Goal: Information Seeking & Learning: Learn about a topic

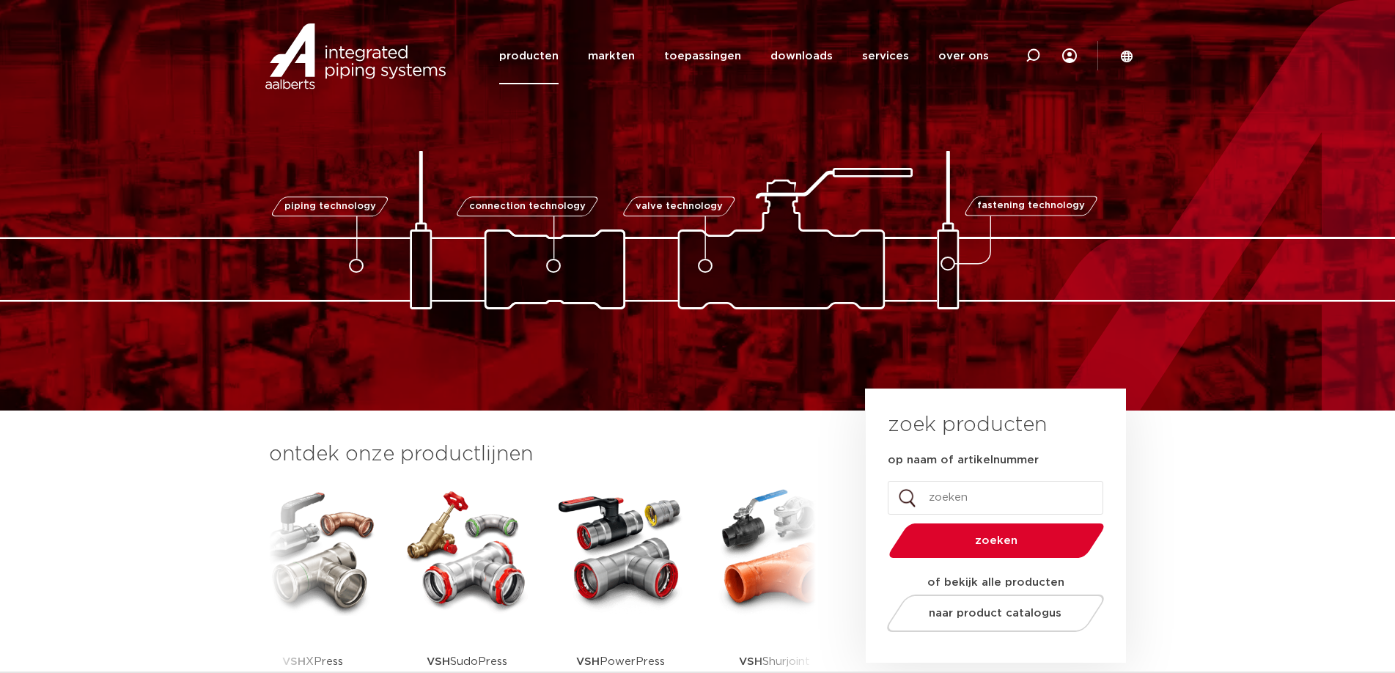
click at [559, 65] on link "producten" at bounding box center [528, 56] width 59 height 56
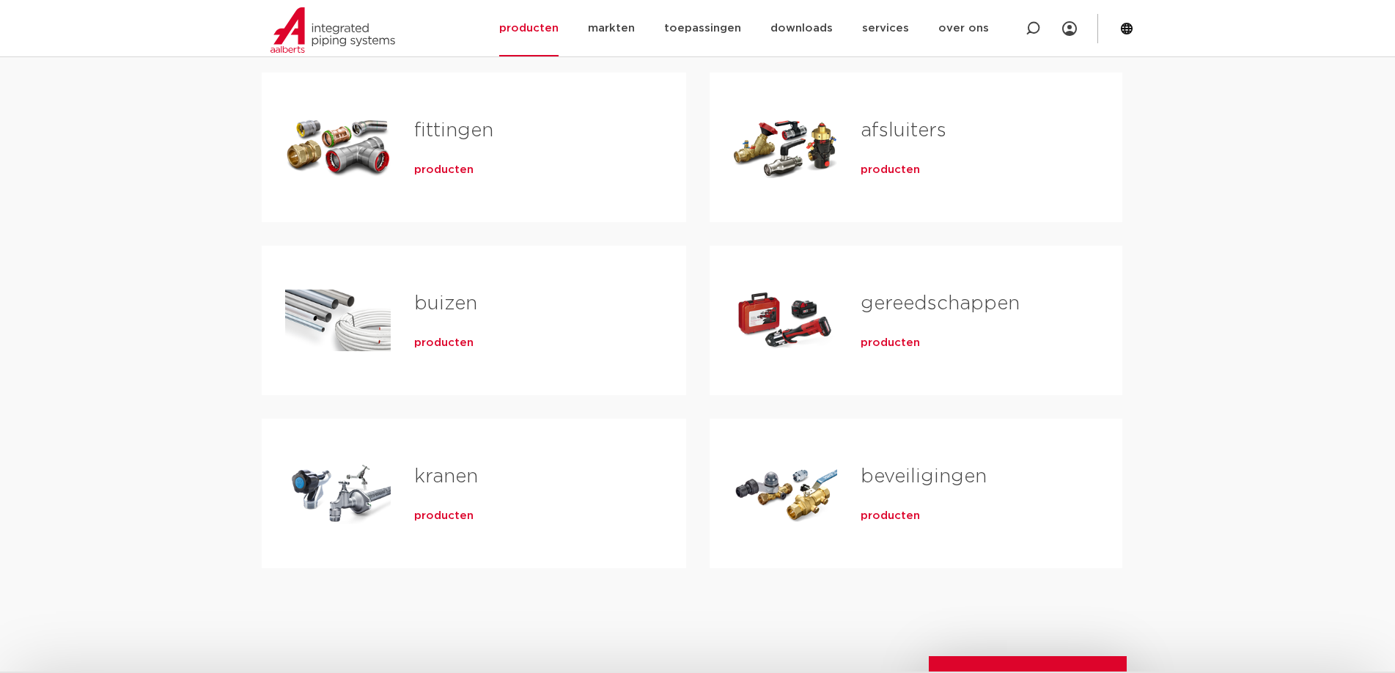
click at [804, 496] on div "Tabs. Open items met enter of spatie, sluit af met escape en navigeer met de pi…" at bounding box center [785, 493] width 105 height 103
click at [875, 523] on span "producten" at bounding box center [890, 516] width 59 height 15
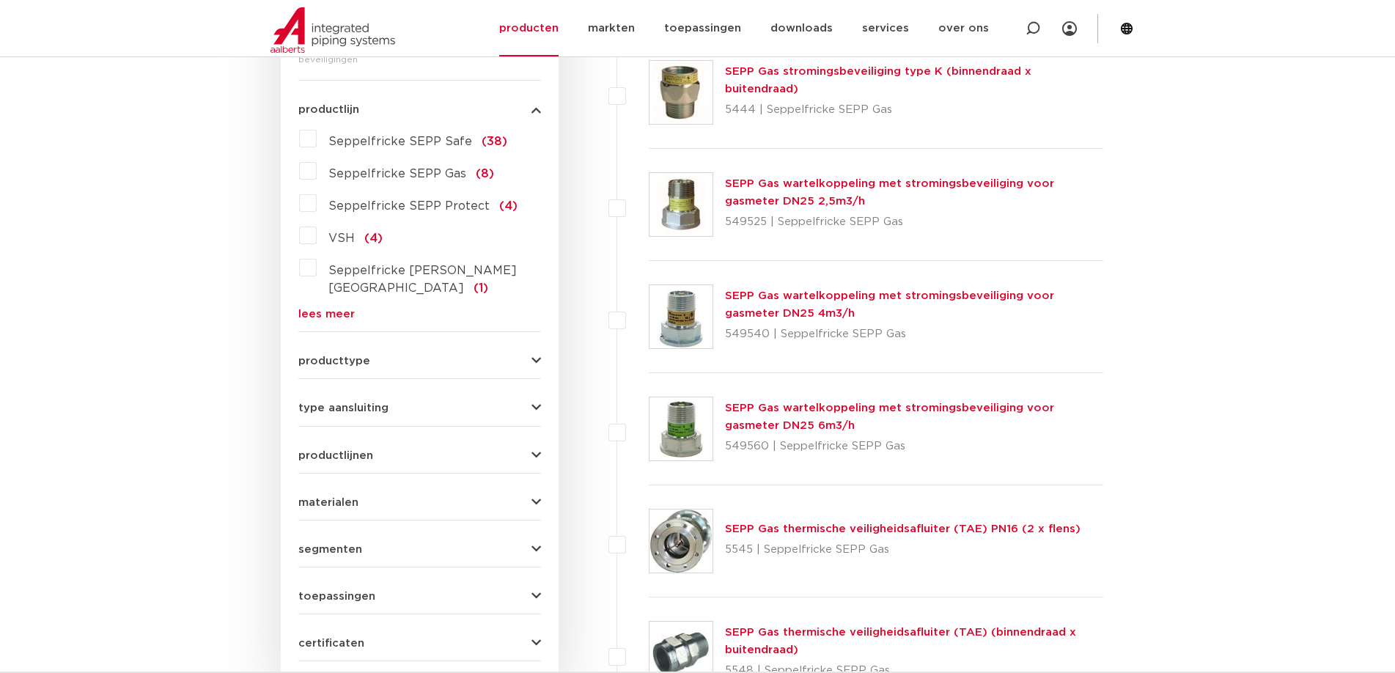
scroll to position [419, 0]
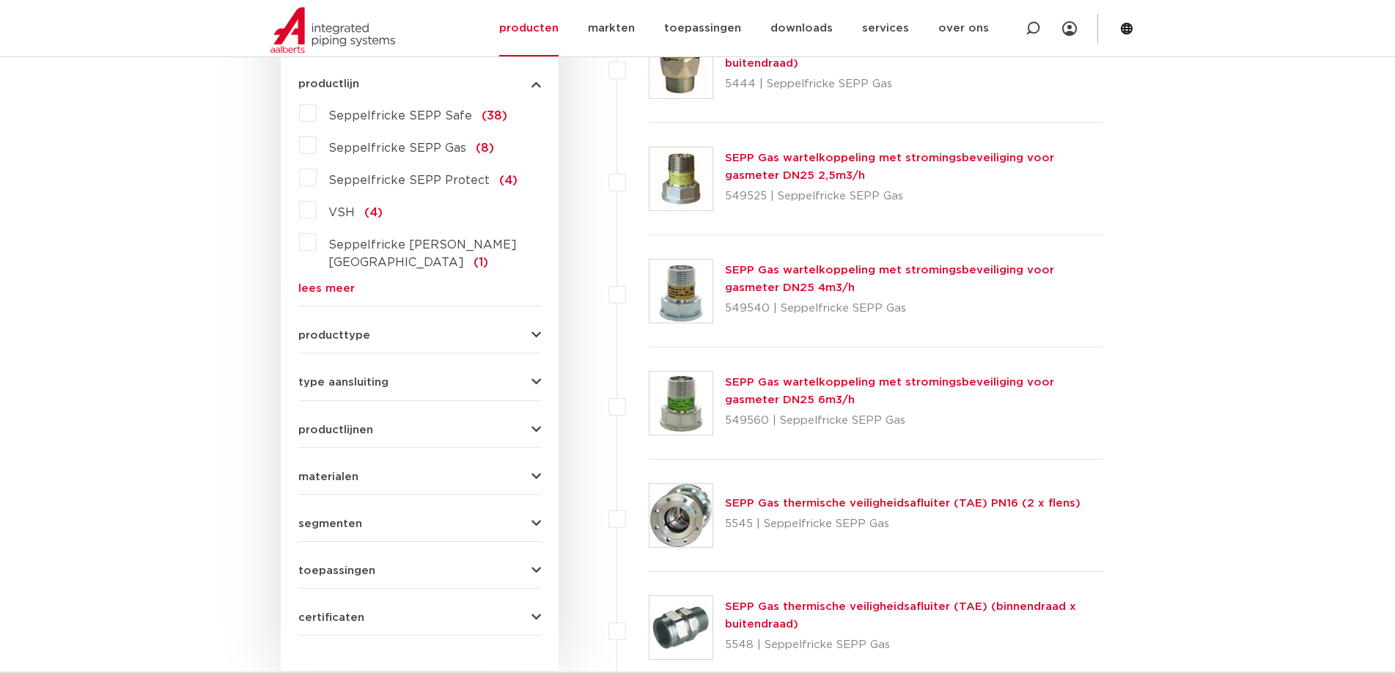
click at [448, 298] on form "zoek op naam of productnummer alle categorieën beveiligingen fittingen afsluite…" at bounding box center [419, 285] width 243 height 701
click at [440, 318] on div "producttype veiligheidsventielen (48) beluchters (29) accessoires (afsluiters) …" at bounding box center [419, 329] width 243 height 23
click at [536, 318] on div "producttype veiligheidsventielen (48) beluchters (29) accessoires (afsluiters) …" at bounding box center [419, 329] width 243 height 23
click at [535, 330] on icon "button" at bounding box center [536, 335] width 10 height 11
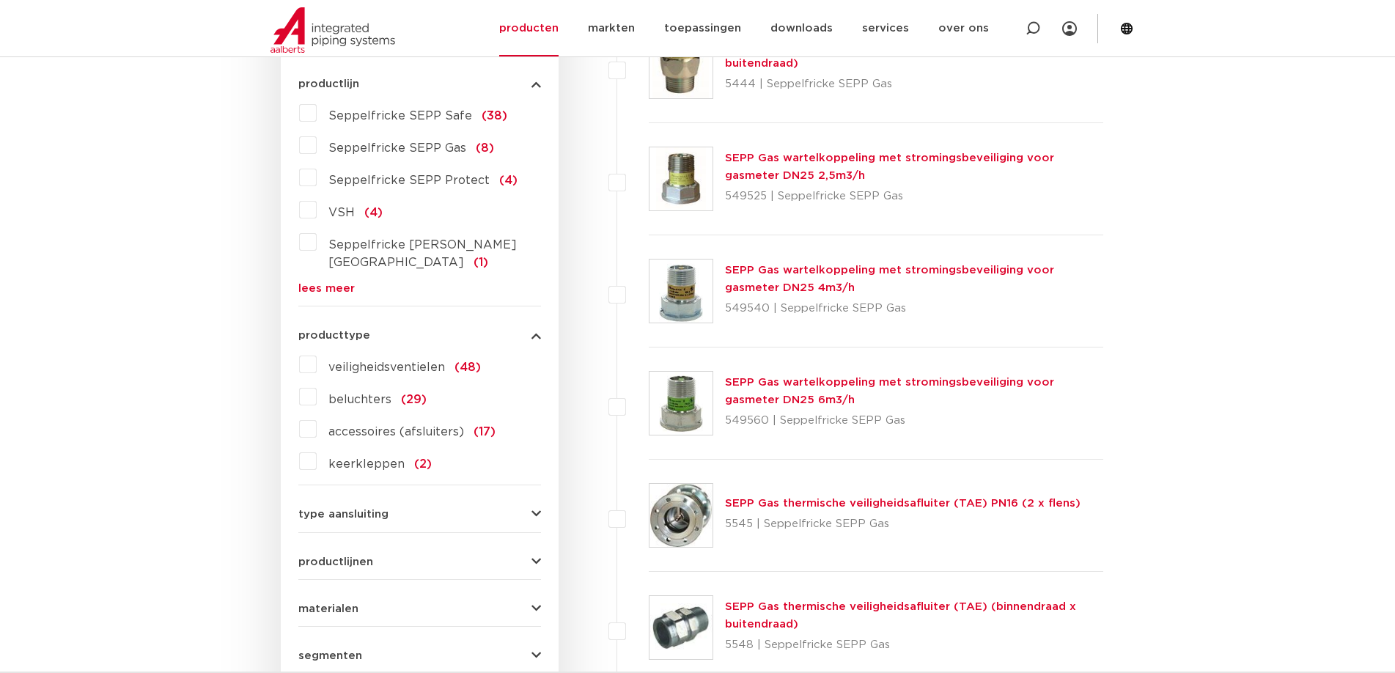
click at [390, 361] on span "veiligheidsventielen" at bounding box center [386, 367] width 117 height 12
click at [0, 0] on input "veiligheidsventielen (48)" at bounding box center [0, 0] width 0 height 0
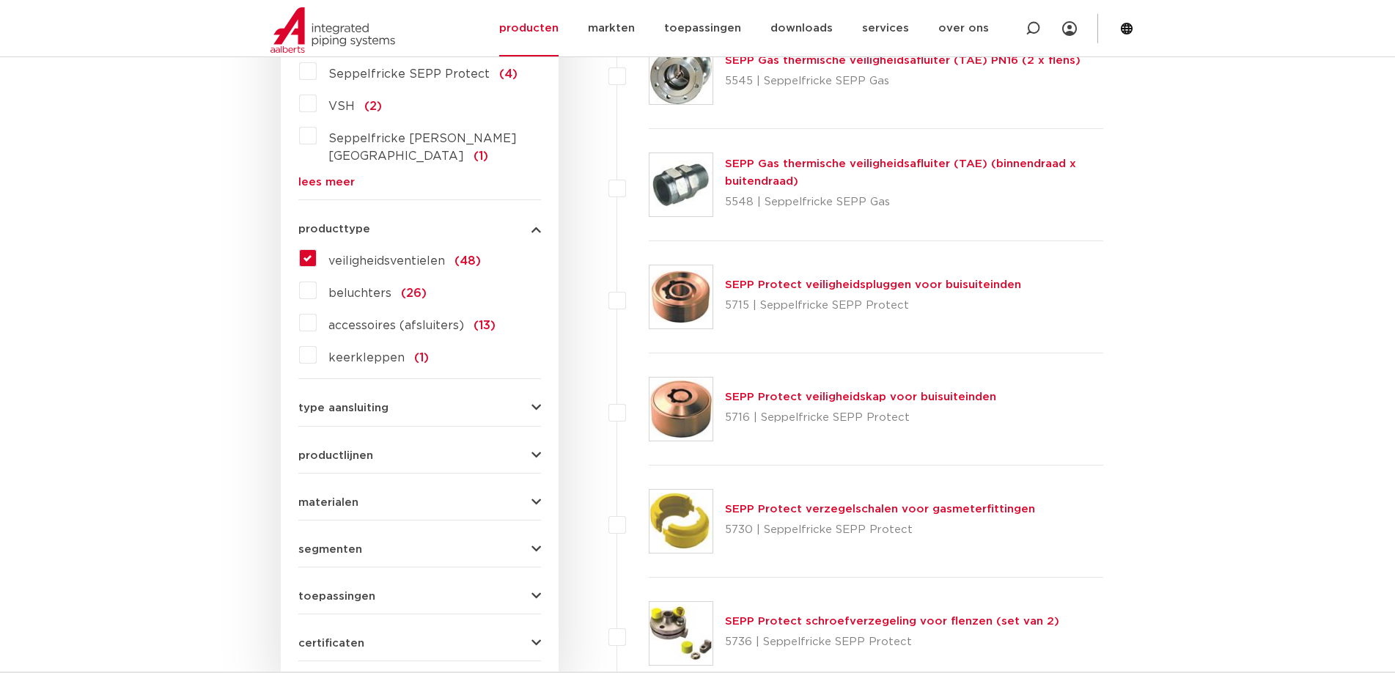
scroll to position [659, 0]
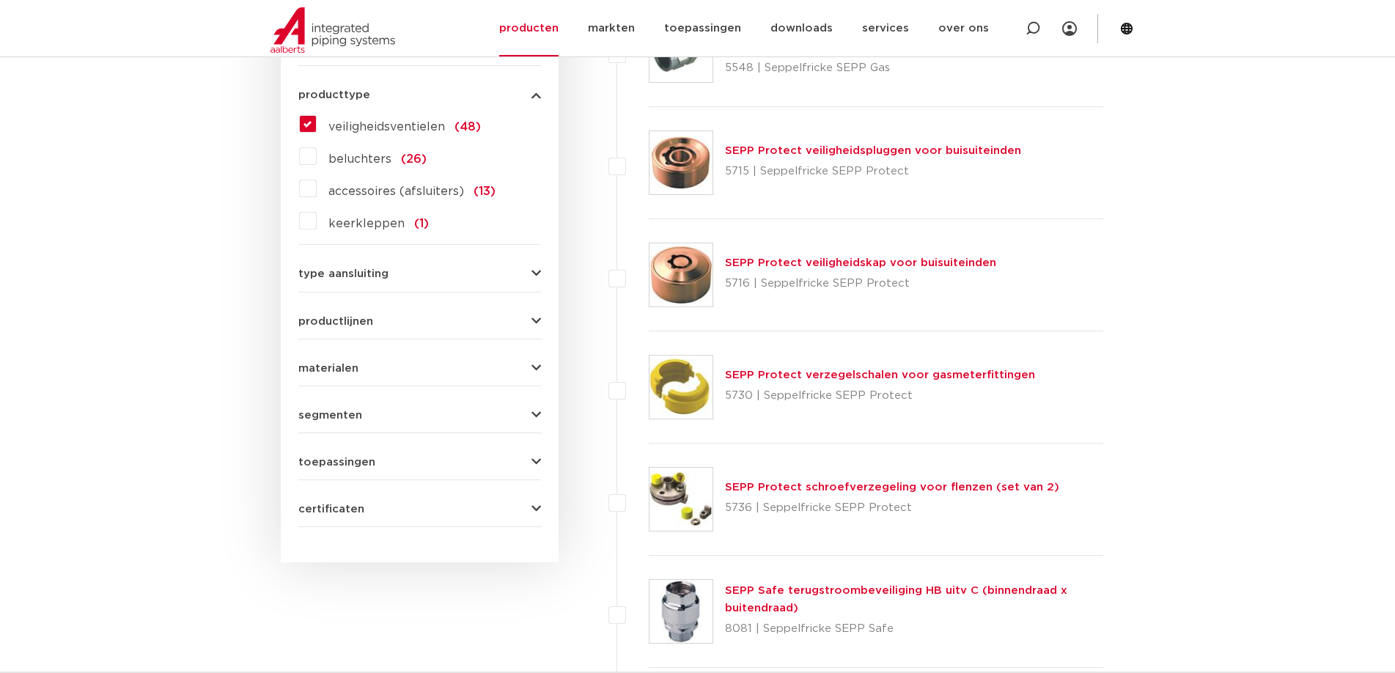
click at [411, 457] on button "toepassingen" at bounding box center [419, 462] width 243 height 11
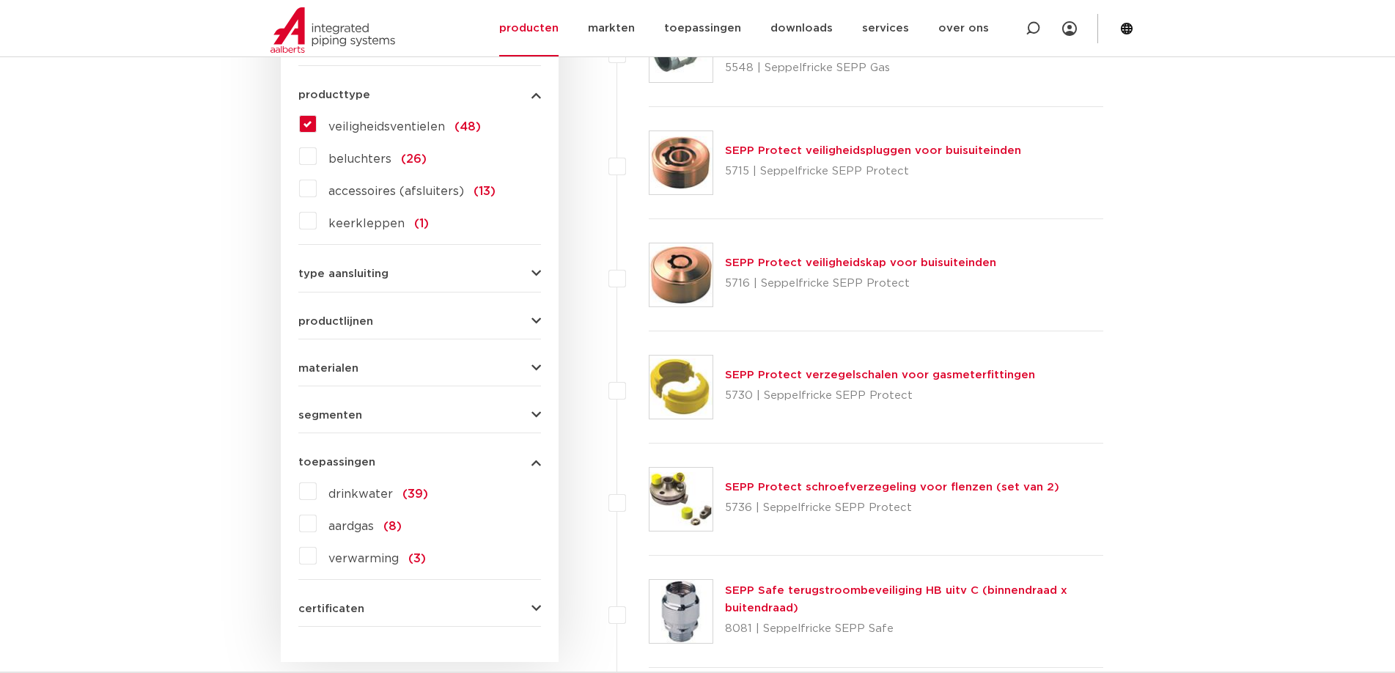
click at [358, 488] on div "drinkwater (39) aardgas (8) verwarming (3)" at bounding box center [419, 523] width 243 height 88
click at [361, 488] on span "drinkwater" at bounding box center [360, 494] width 65 height 12
click at [0, 0] on input "drinkwater (39)" at bounding box center [0, 0] width 0 height 0
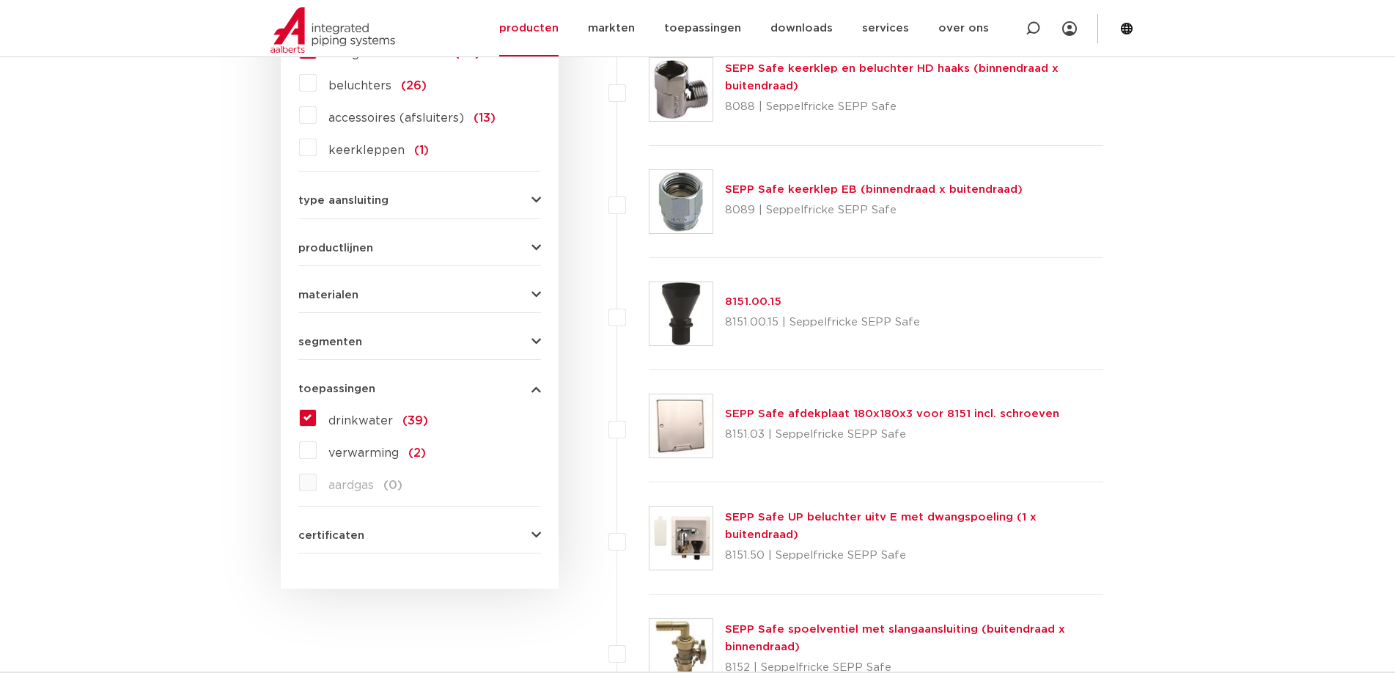
scroll to position [1099, 0]
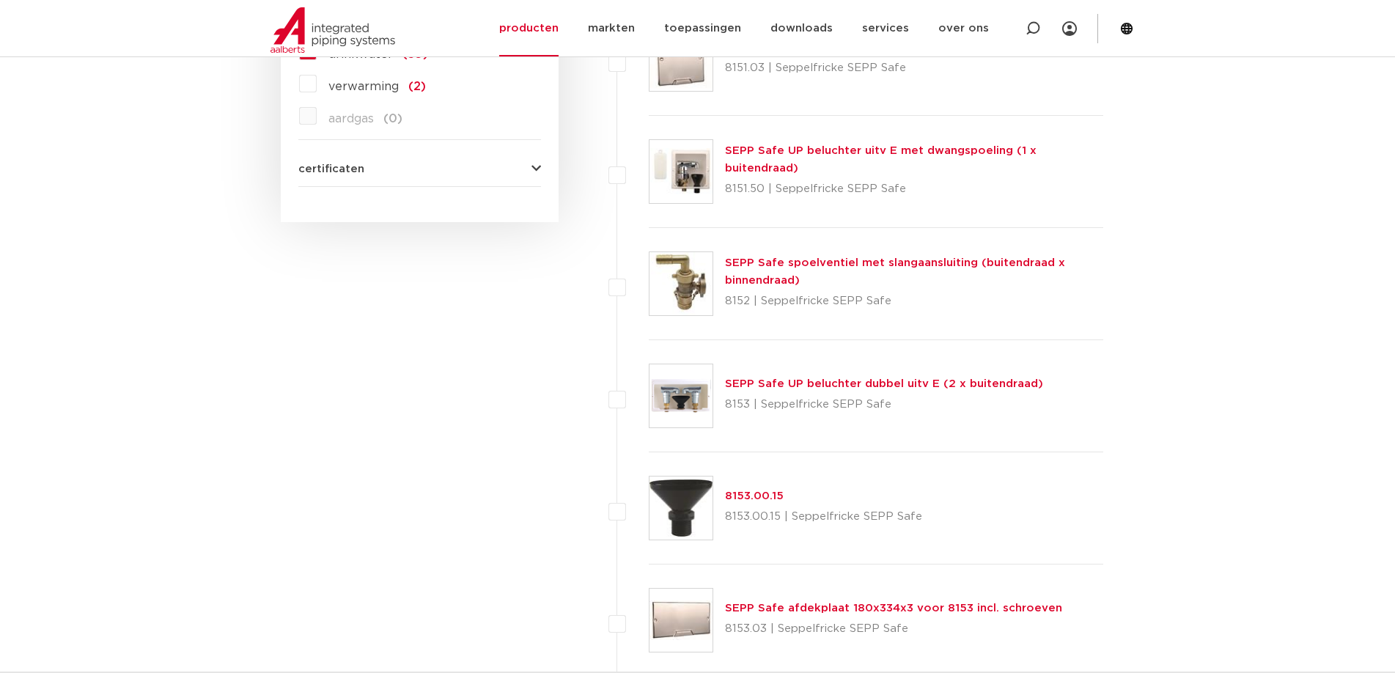
click at [767, 394] on p "8153 | Seppelfricke SEPP Safe" at bounding box center [884, 404] width 318 height 23
click at [778, 382] on link "SEPP Safe UP beluchter dubbel uitv E (2 x buitendraad)" at bounding box center [884, 383] width 318 height 11
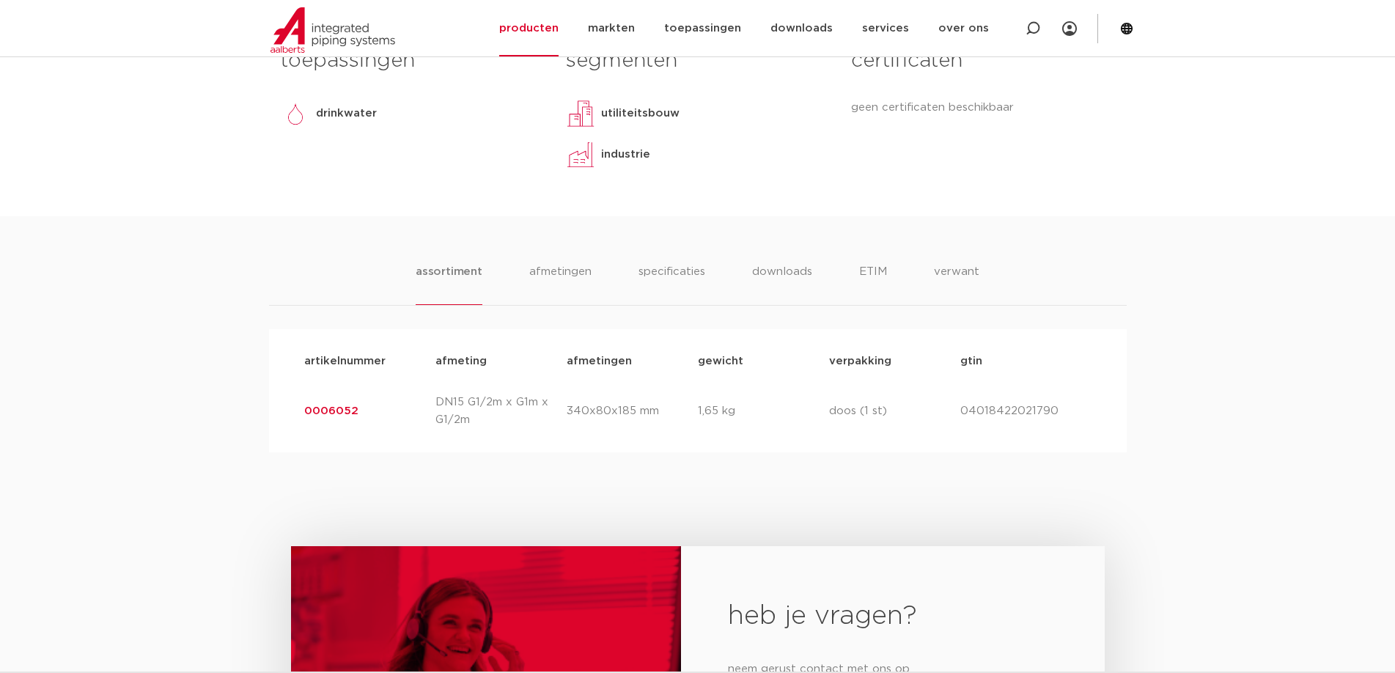
scroll to position [733, 0]
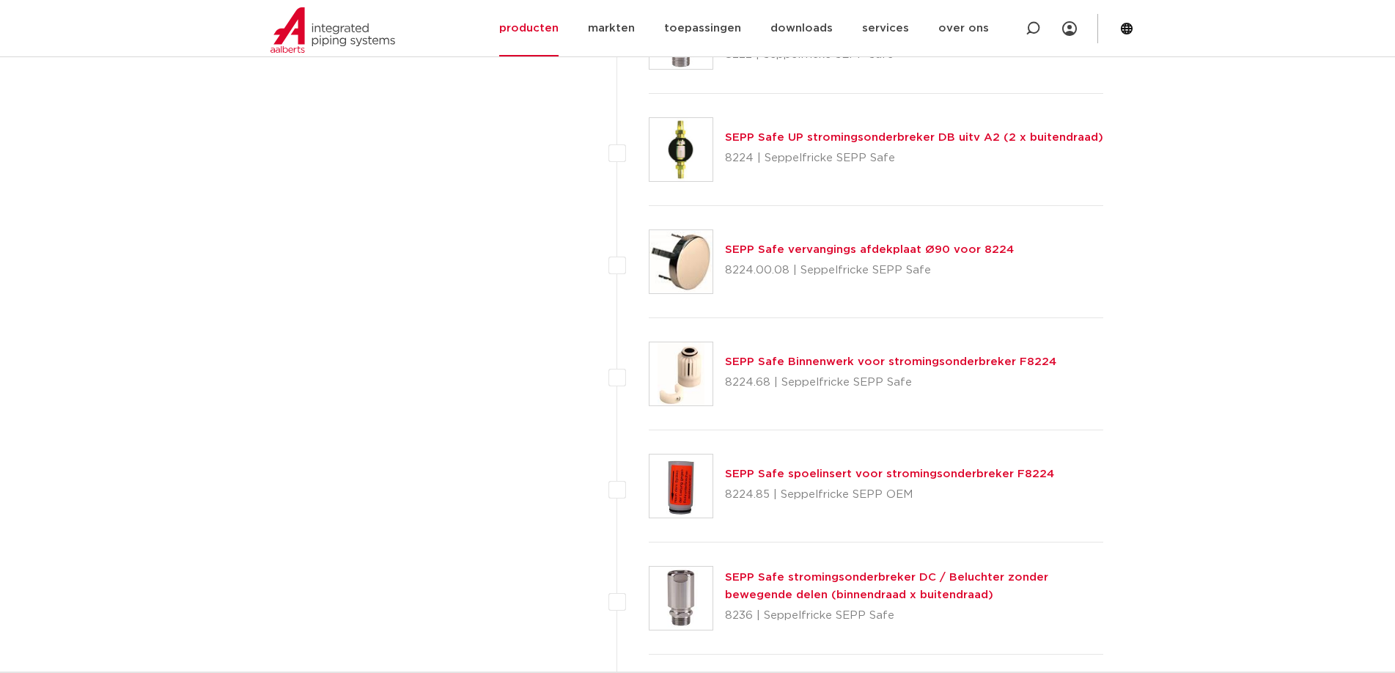
scroll to position [3298, 0]
